Goal: Transaction & Acquisition: Purchase product/service

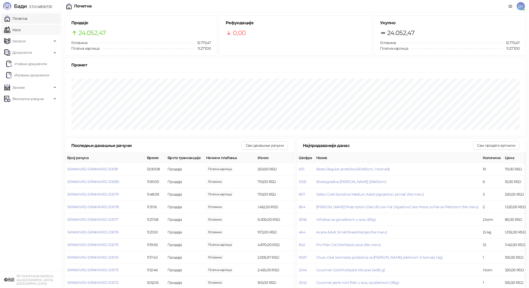
click at [20, 31] on link "Каса" at bounding box center [12, 30] width 16 height 10
click at [27, 19] on link "Почетна" at bounding box center [15, 18] width 23 height 10
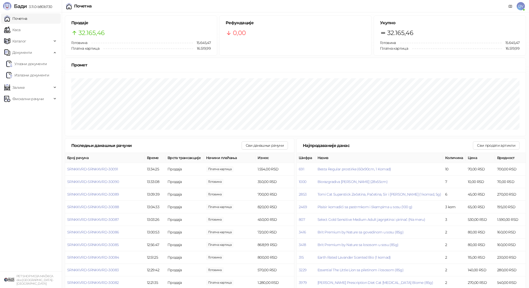
drag, startPoint x: 42, startPoint y: 29, endPoint x: 45, endPoint y: 15, distance: 13.6
click at [20, 29] on link "Каса" at bounding box center [12, 30] width 16 height 10
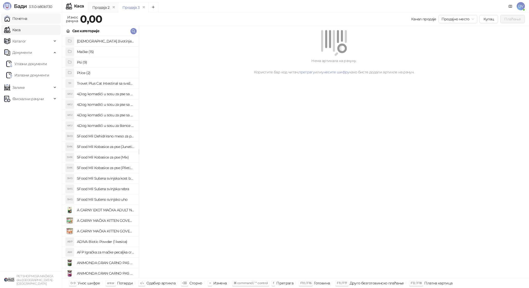
click at [27, 15] on link "Почетна" at bounding box center [15, 18] width 23 height 10
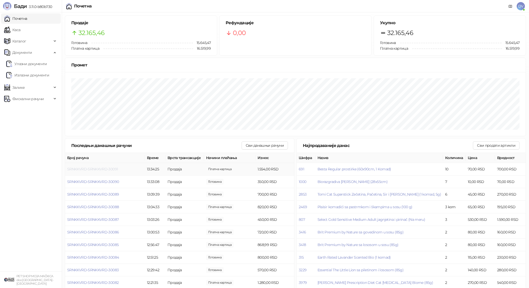
click at [113, 169] on span "SRNKKVRD-SRNKKVRD-30091" at bounding box center [92, 169] width 51 height 5
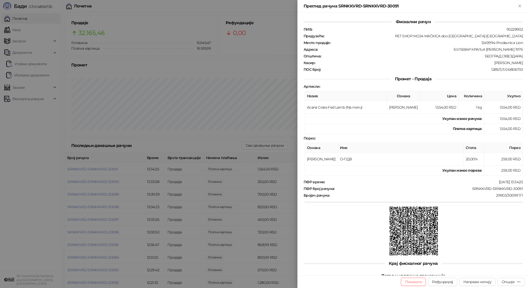
click at [127, 181] on div at bounding box center [264, 144] width 529 height 288
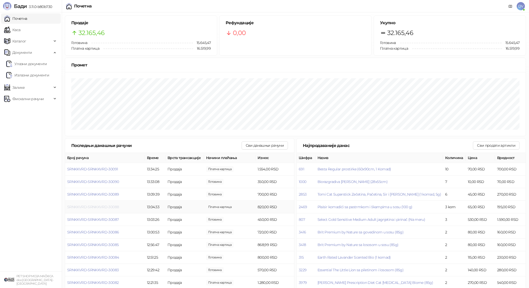
click at [95, 205] on span "SRNKKVRD-SRNKKVRD-30088" at bounding box center [93, 207] width 52 height 5
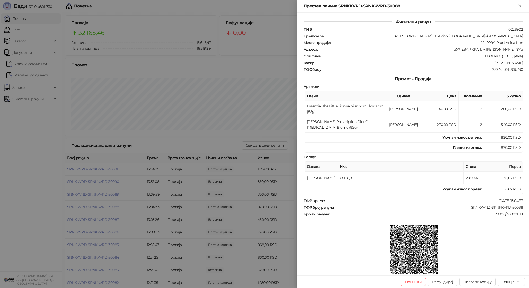
click at [95, 205] on div at bounding box center [264, 144] width 529 height 288
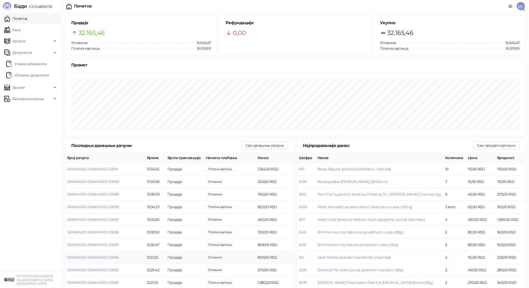
scroll to position [4, 0]
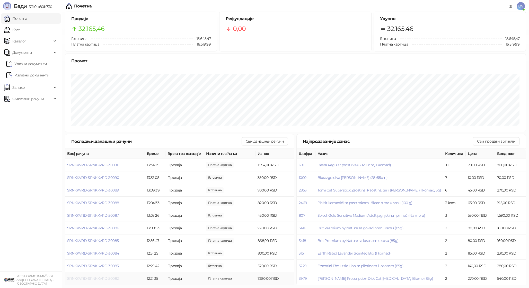
click at [95, 278] on span "SRNKKVRD-SRNKKVRD-30082" at bounding box center [92, 278] width 51 height 5
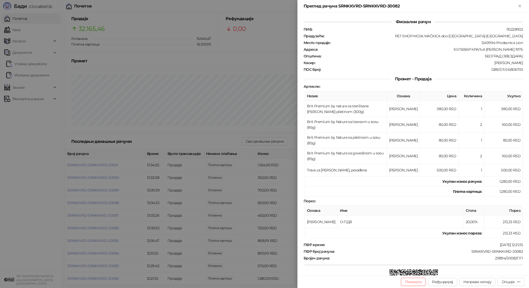
click at [95, 278] on div at bounding box center [264, 144] width 529 height 288
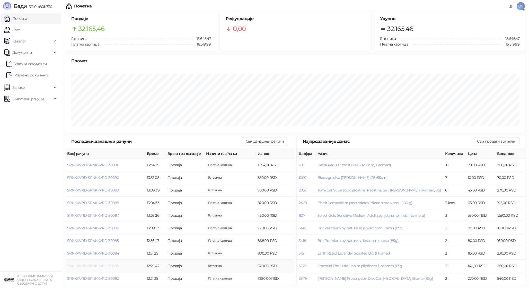
click at [98, 265] on span "SRNKKVRD-SRNKKVRD-30083" at bounding box center [92, 266] width 51 height 5
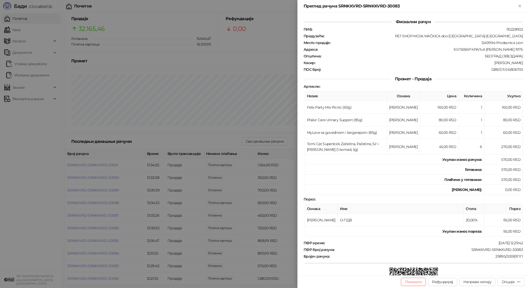
click at [98, 265] on div at bounding box center [264, 144] width 529 height 288
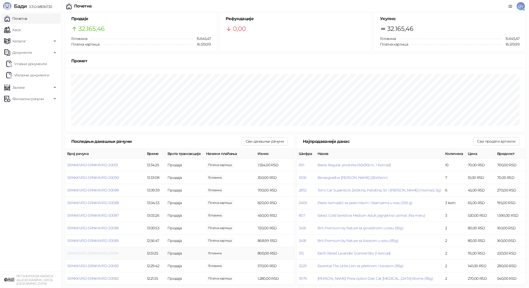
click at [98, 252] on span "SRNKKVRD-SRNKKVRD-30084" at bounding box center [93, 253] width 52 height 5
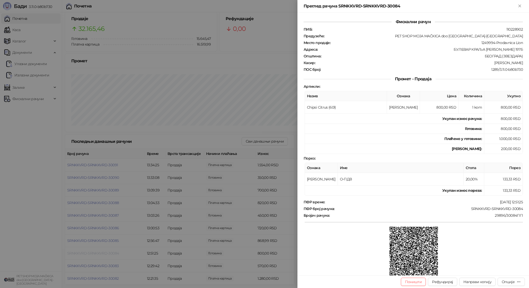
click at [98, 252] on div at bounding box center [264, 144] width 529 height 288
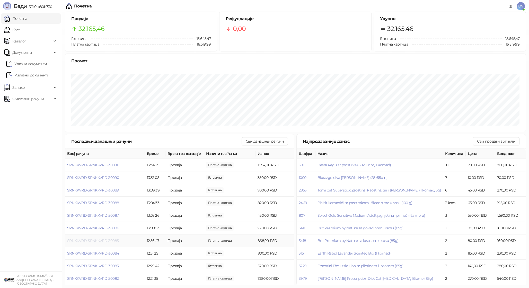
click at [104, 242] on span "SRNKKVRD-SRNKKVRD-30085" at bounding box center [92, 240] width 51 height 5
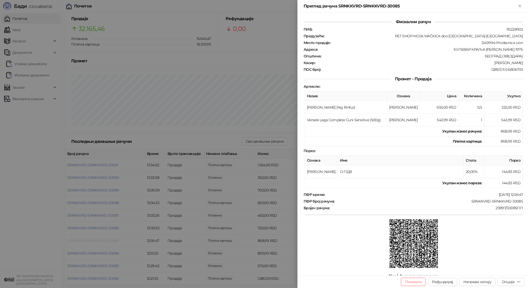
click at [104, 242] on div at bounding box center [264, 144] width 529 height 288
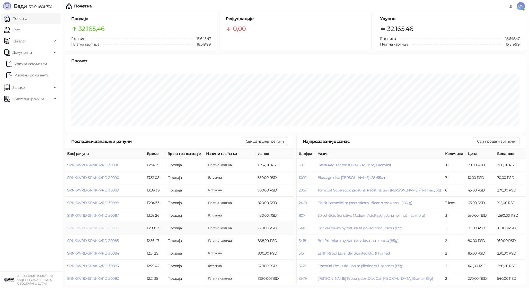
click at [109, 230] on span "SRNKKVRD-SRNKKVRD-30086" at bounding box center [93, 228] width 52 height 5
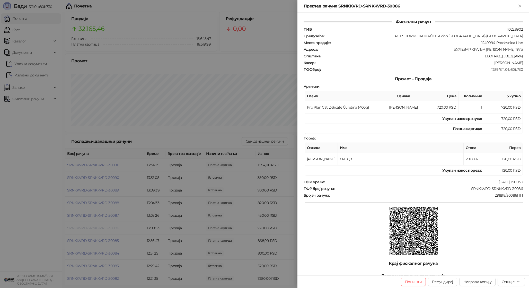
click at [109, 230] on div at bounding box center [264, 144] width 529 height 288
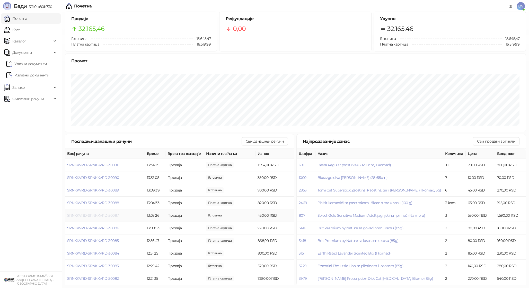
click at [109, 215] on span "SRNKKVRD-SRNKKVRD-30087" at bounding box center [92, 215] width 51 height 5
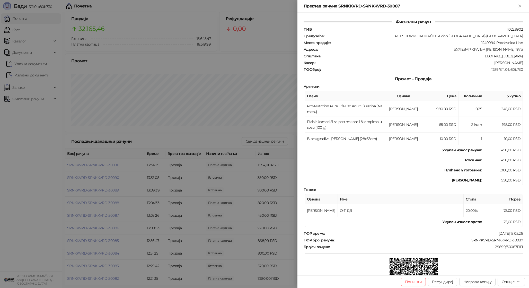
click at [108, 215] on div at bounding box center [264, 144] width 529 height 288
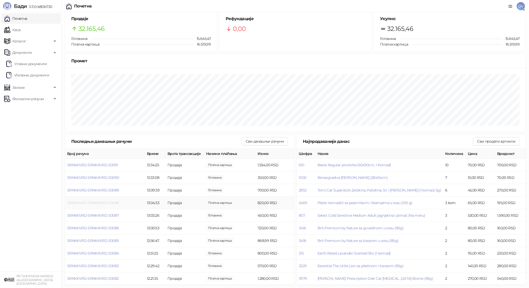
click at [111, 203] on span "SRNKKVRD-SRNKKVRD-30088" at bounding box center [93, 203] width 52 height 5
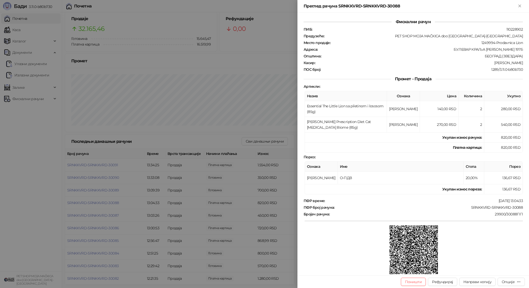
click at [111, 203] on div at bounding box center [264, 144] width 529 height 288
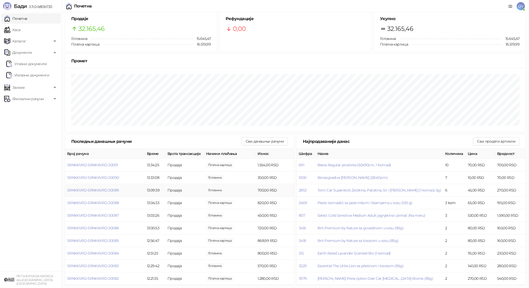
click at [114, 187] on td "SRNKKVRD-SRNKKVRD-30089" at bounding box center [105, 190] width 80 height 13
click at [112, 189] on span "SRNKKVRD-SRNKKVRD-30089" at bounding box center [93, 190] width 52 height 5
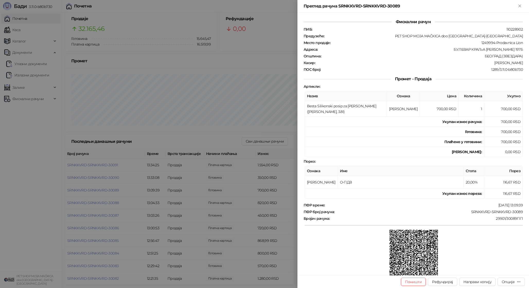
click at [112, 188] on div at bounding box center [264, 144] width 529 height 288
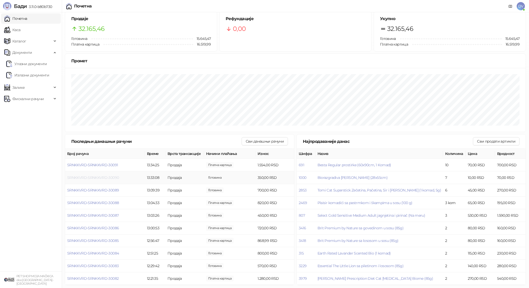
click at [113, 177] on span "SRNKKVRD-SRNKKVRD-30090" at bounding box center [93, 177] width 52 height 5
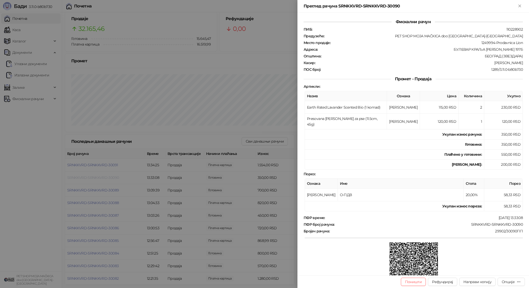
click at [113, 177] on div at bounding box center [264, 144] width 529 height 288
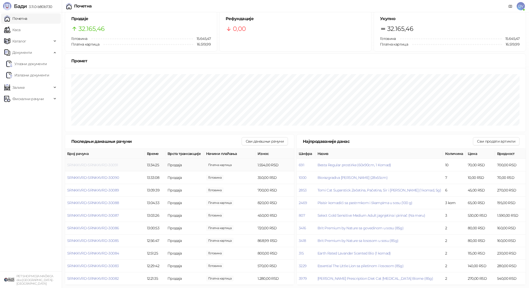
click at [114, 165] on span "SRNKKVRD-SRNKKVRD-30091" at bounding box center [92, 165] width 51 height 5
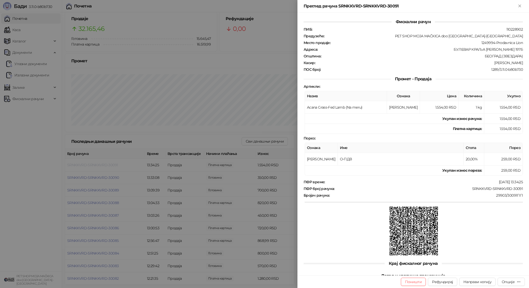
click at [114, 165] on div at bounding box center [264, 144] width 529 height 288
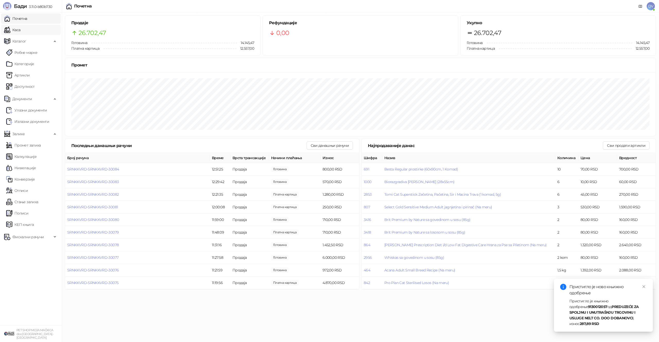
click at [20, 29] on link "Каса" at bounding box center [12, 30] width 16 height 10
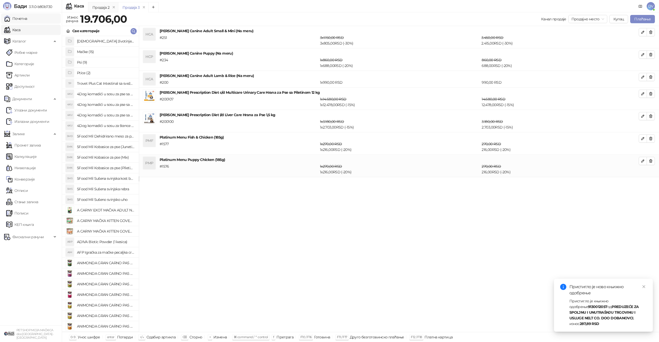
click at [27, 18] on link "Почетна" at bounding box center [15, 18] width 23 height 10
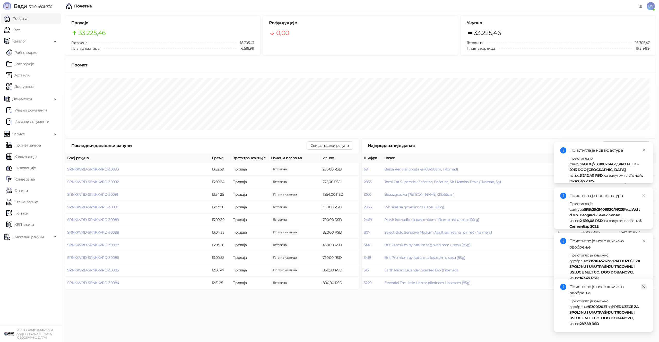
click at [644, 288] on icon "close" at bounding box center [644, 287] width 4 height 4
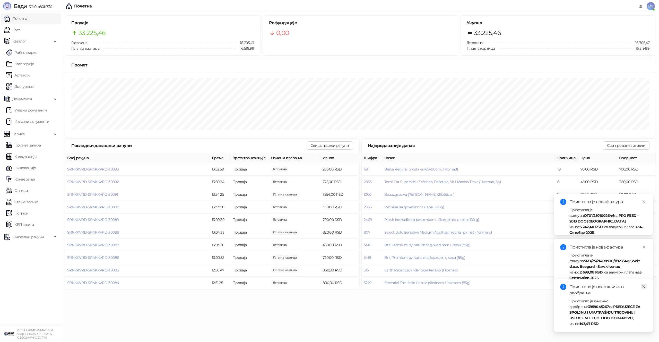
click at [644, 288] on icon "close" at bounding box center [644, 286] width 3 height 3
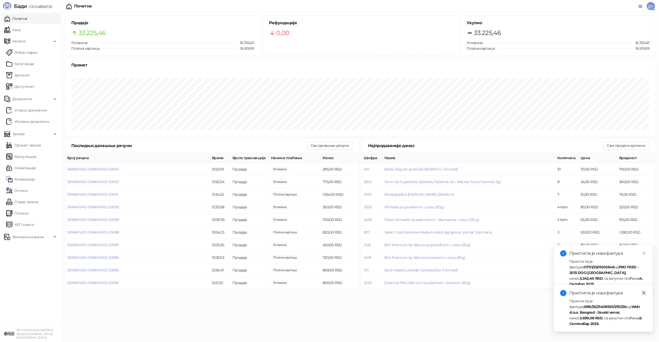
click at [643, 295] on icon "close" at bounding box center [644, 293] width 4 height 4
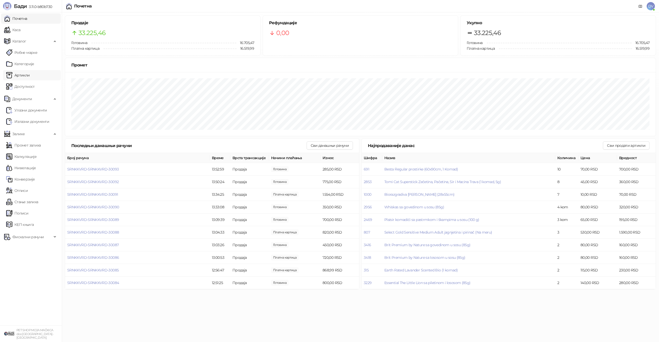
click at [30, 71] on link "Артикли" at bounding box center [18, 75] width 24 height 10
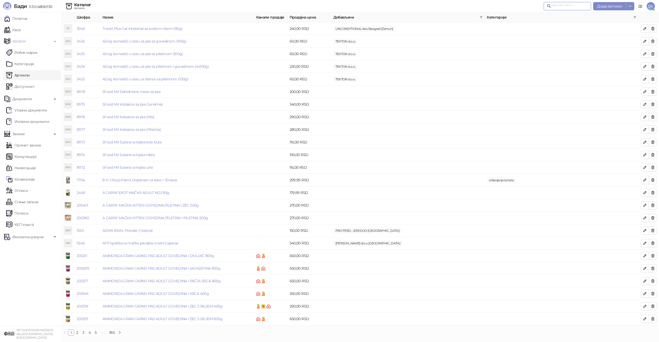
click at [569, 5] on input "text" at bounding box center [570, 6] width 36 height 6
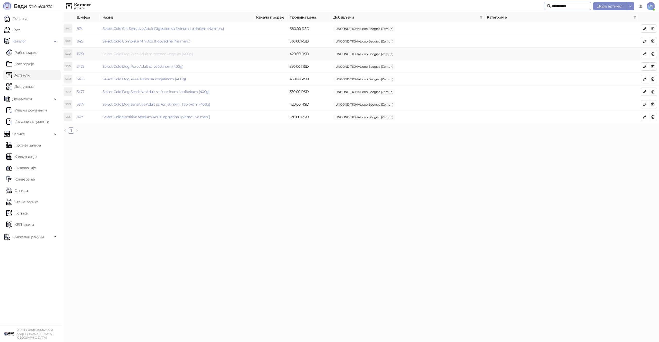
type input "**********"
click at [186, 55] on link "Select Gold Dog Pure Adult sa mesom kengura (400g)" at bounding box center [147, 53] width 90 height 5
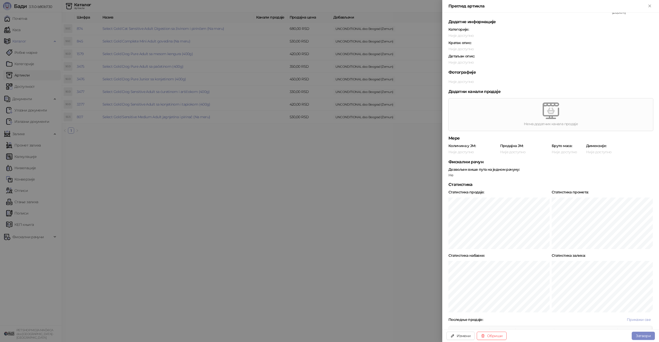
scroll to position [113, 0]
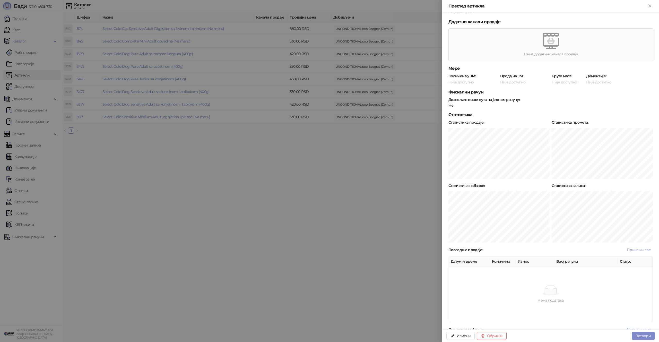
click at [32, 38] on div at bounding box center [329, 171] width 659 height 342
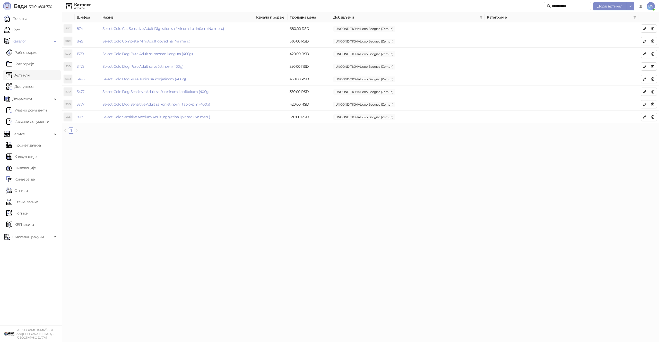
click at [20, 31] on link "Каса" at bounding box center [12, 30] width 16 height 10
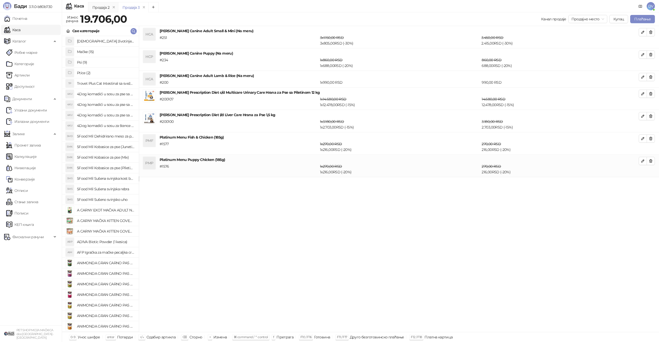
click at [236, 227] on div "HCA Hill's Canine Adult Small & Mini (Na meru) # 251 3 x 1.150,00 RSD 3 x 805,0…" at bounding box center [399, 179] width 520 height 306
